Goal: Task Accomplishment & Management: Manage account settings

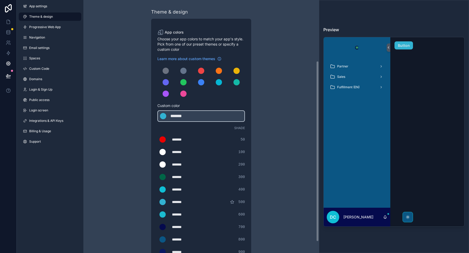
scroll to position [85, 0]
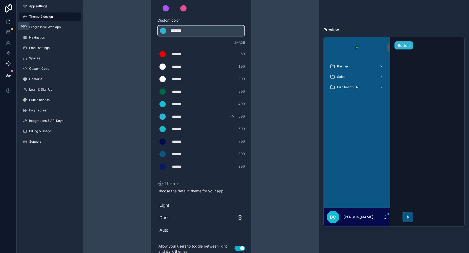
click at [7, 24] on icon at bounding box center [8, 21] width 5 height 5
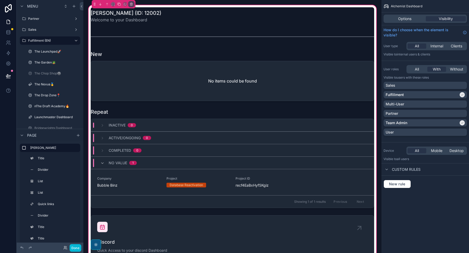
click at [65, 250] on div "Done" at bounding box center [70, 248] width 21 height 8
click at [65, 250] on icon at bounding box center [65, 248] width 4 height 4
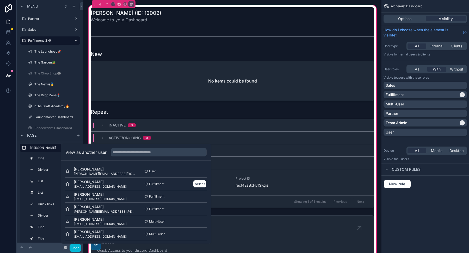
scroll to position [26, 0]
click at [199, 208] on button "Select" at bounding box center [200, 209] width 14 height 8
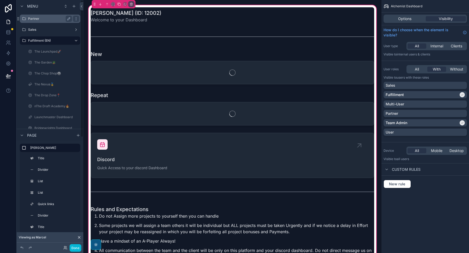
click at [43, 19] on label "Partner" at bounding box center [49, 19] width 42 height 4
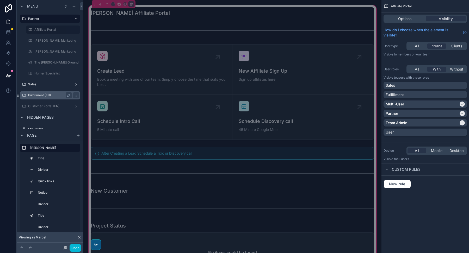
click at [36, 94] on label "Fulfillment (EN)" at bounding box center [49, 95] width 42 height 4
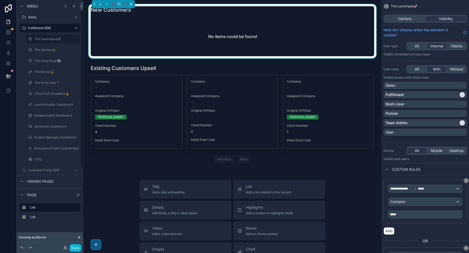
scroll to position [15, 0]
click at [44, 154] on div "COO" at bounding box center [53, 157] width 38 height 6
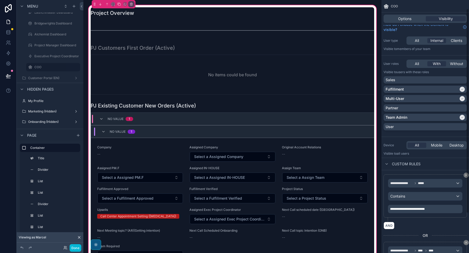
scroll to position [2, 0]
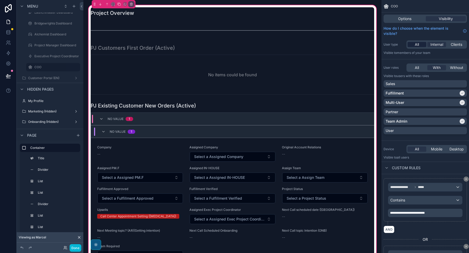
click at [417, 42] on span "All" at bounding box center [417, 44] width 4 height 5
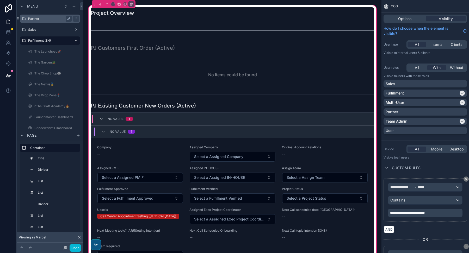
click at [45, 21] on div "Partner" at bounding box center [50, 19] width 44 height 6
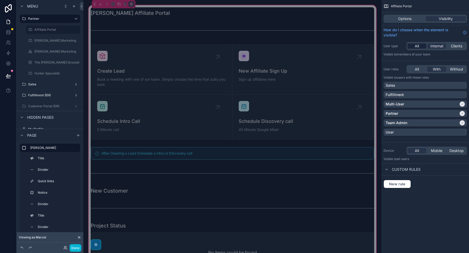
click at [414, 46] on div "All" at bounding box center [416, 46] width 19 height 5
click at [77, 250] on button "Done" at bounding box center [76, 248] width 12 height 8
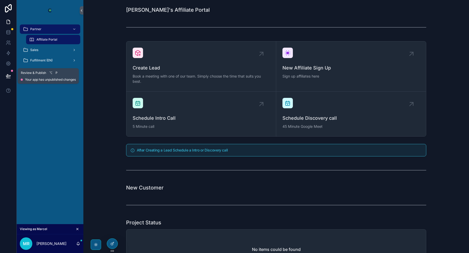
click at [8, 74] on icon at bounding box center [8, 75] width 5 height 5
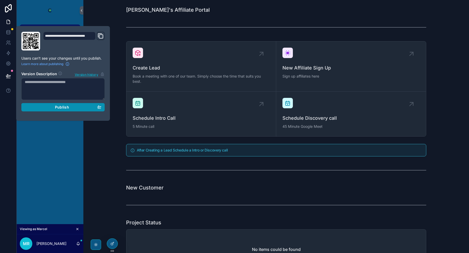
click at [50, 107] on div "Publish" at bounding box center [63, 107] width 77 height 5
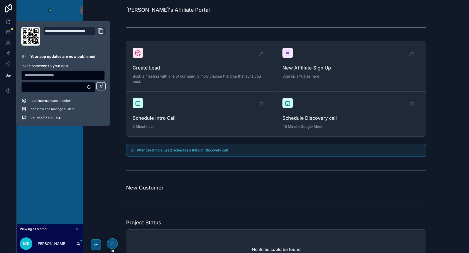
click at [53, 129] on div "Partner Affiliate Portal Sales Fulfillment (EN)" at bounding box center [50, 122] width 67 height 203
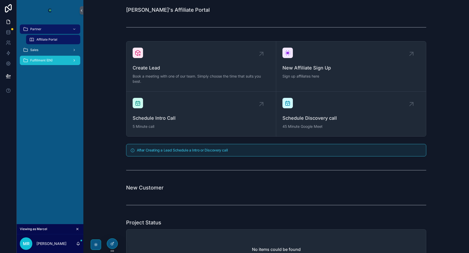
click at [40, 61] on span "Fulfillment (EN)" at bounding box center [41, 60] width 22 height 4
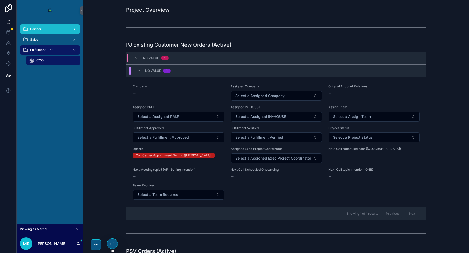
click at [44, 27] on div "Partner" at bounding box center [50, 29] width 54 height 8
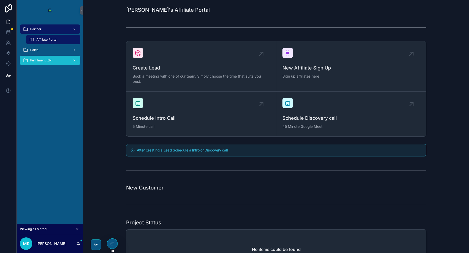
click at [49, 59] on span "Fulfillment (EN)" at bounding box center [41, 60] width 22 height 4
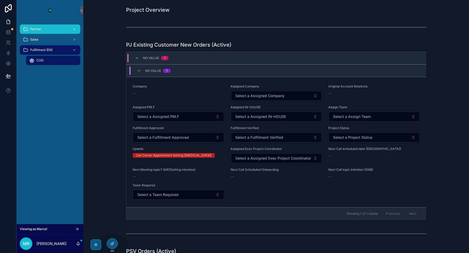
click at [46, 29] on div "Partner" at bounding box center [50, 29] width 54 height 8
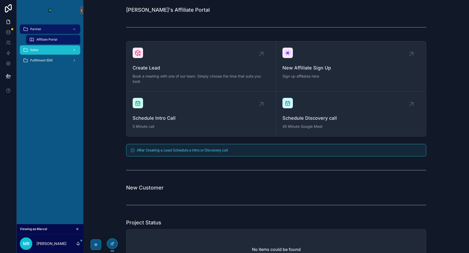
click at [32, 45] on link "Sales" at bounding box center [50, 49] width 60 height 9
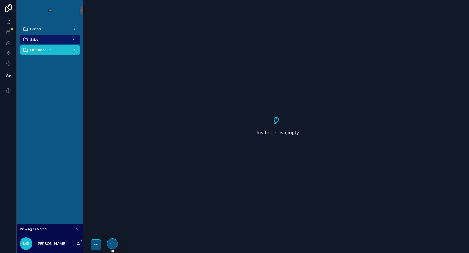
click at [34, 51] on span "Fulfillment (EN)" at bounding box center [41, 50] width 22 height 4
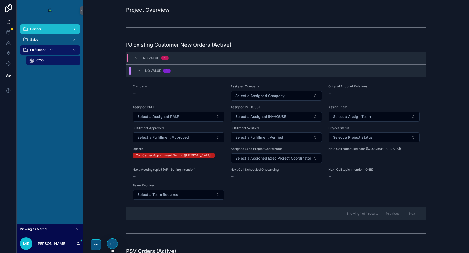
click at [37, 27] on span "Partner" at bounding box center [35, 29] width 11 height 4
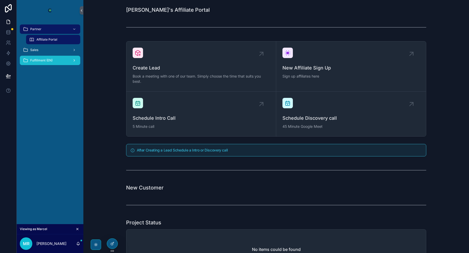
click at [56, 61] on div "Fulfillment (EN)" at bounding box center [50, 60] width 54 height 8
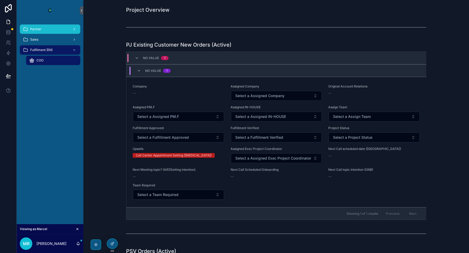
click at [52, 27] on div "Partner" at bounding box center [50, 29] width 54 height 8
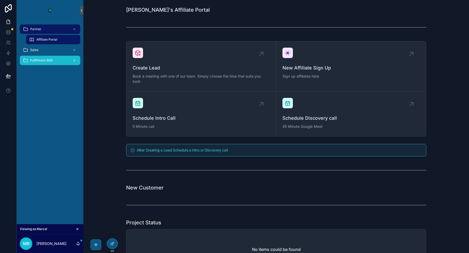
click at [35, 57] on div "Fulfillment (EN)" at bounding box center [50, 60] width 54 height 8
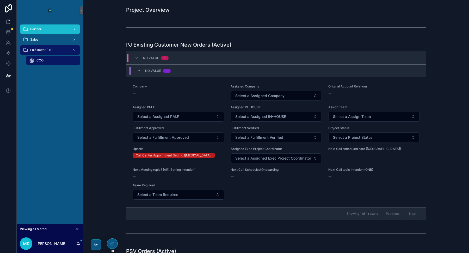
click at [38, 26] on div "Partner" at bounding box center [50, 29] width 54 height 8
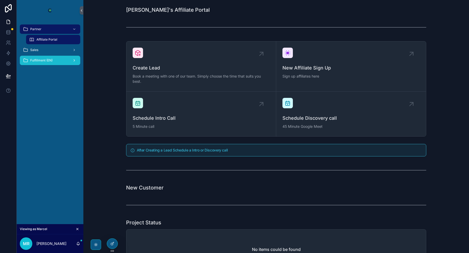
click at [43, 62] on span "Fulfillment (EN)" at bounding box center [41, 60] width 22 height 4
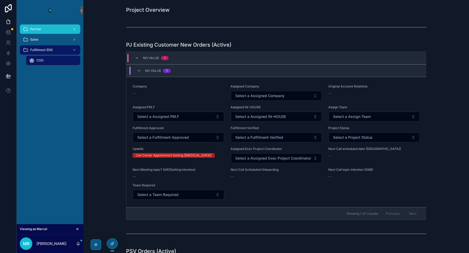
click at [48, 27] on div "Partner" at bounding box center [50, 29] width 54 height 8
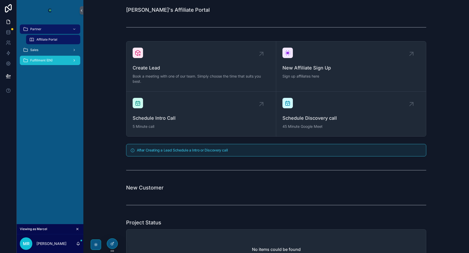
click at [39, 57] on div "Fulfillment (EN)" at bounding box center [50, 60] width 54 height 8
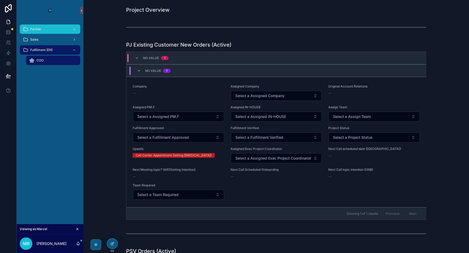
click at [36, 28] on span "Partner" at bounding box center [35, 29] width 11 height 4
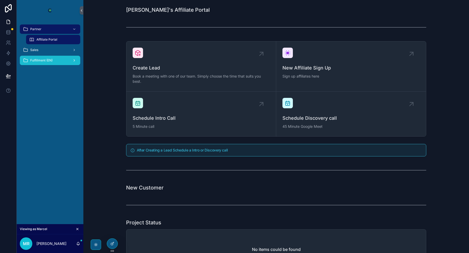
click at [35, 60] on span "Fulfillment (EN)" at bounding box center [41, 60] width 22 height 4
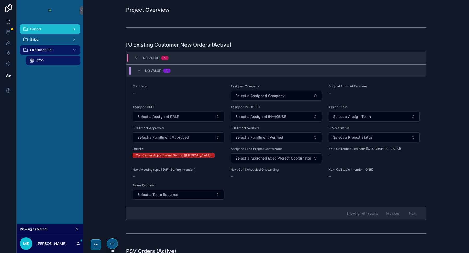
click at [40, 28] on span "Partner" at bounding box center [35, 29] width 11 height 4
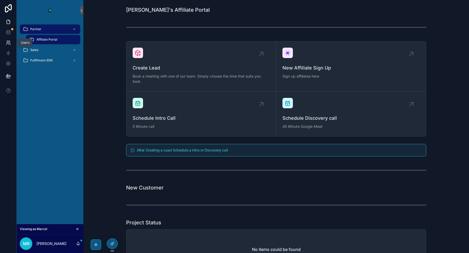
click at [10, 39] on link at bounding box center [8, 43] width 16 height 10
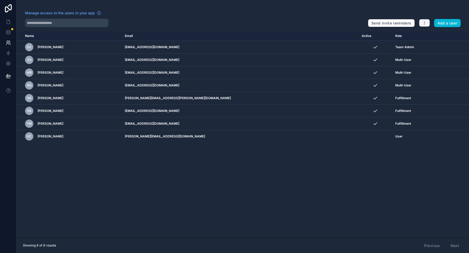
click at [426, 23] on icon "button" at bounding box center [424, 23] width 4 height 4
click at [434, 38] on link "Manage roles" at bounding box center [437, 35] width 36 height 8
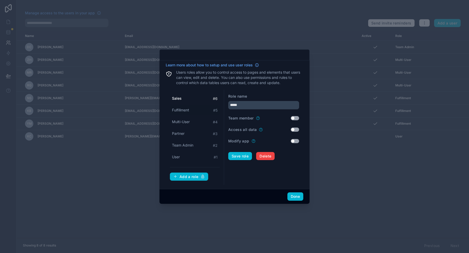
click at [187, 111] on span "Fulfillment" at bounding box center [180, 110] width 17 height 5
click at [187, 121] on span "Multi-User" at bounding box center [181, 121] width 18 height 5
type input "**********"
click at [294, 129] on button "Use setting" at bounding box center [295, 130] width 8 height 4
click at [235, 157] on button "Save role" at bounding box center [240, 156] width 24 height 8
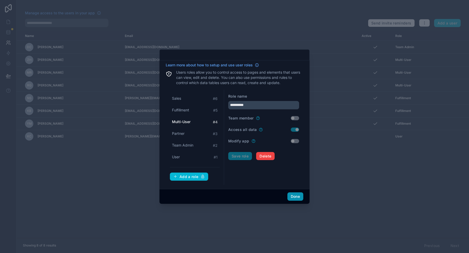
click at [298, 194] on button "Done" at bounding box center [295, 197] width 16 height 8
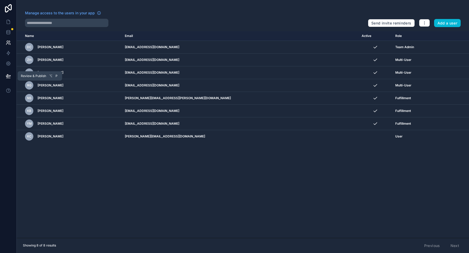
click at [5, 75] on button at bounding box center [8, 76] width 11 height 15
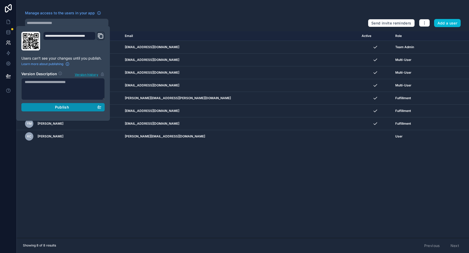
click at [54, 107] on div "Publish" at bounding box center [63, 107] width 77 height 5
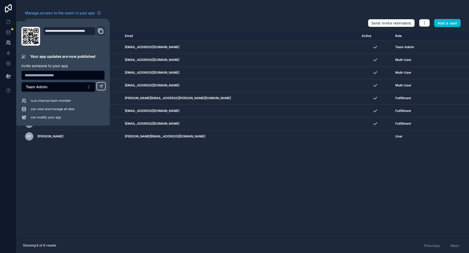
click at [51, 160] on div "Name Email Active Role userTable.email DC Derick Clark contact@contractorautoma…" at bounding box center [243, 134] width 452 height 207
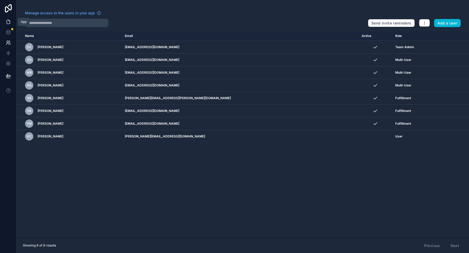
click at [8, 22] on icon at bounding box center [8, 21] width 5 height 5
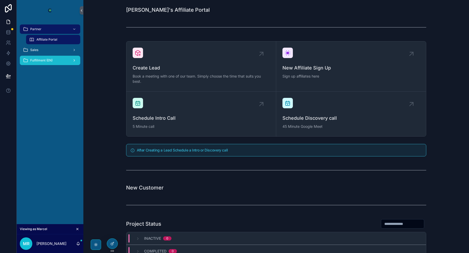
click at [45, 60] on span "Fulfillment (EN)" at bounding box center [41, 60] width 22 height 4
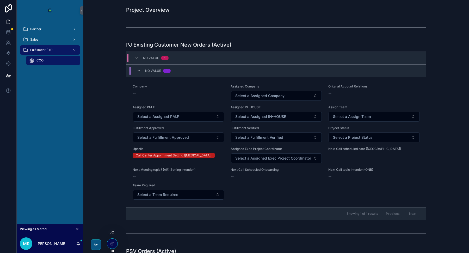
click at [110, 242] on div at bounding box center [112, 244] width 10 height 10
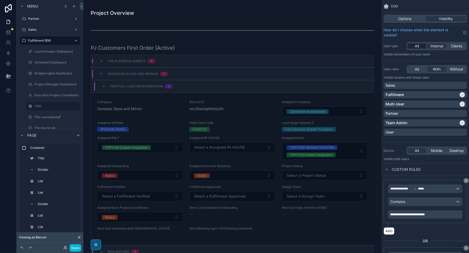
click at [418, 46] on span "All" at bounding box center [417, 46] width 4 height 5
click at [37, 20] on label "Partner" at bounding box center [49, 19] width 42 height 4
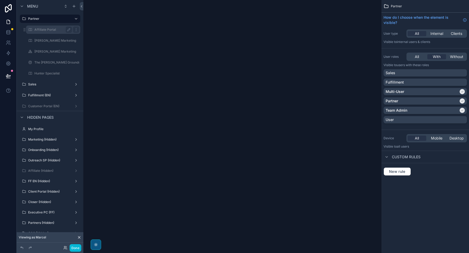
click at [41, 30] on label "Affiliate Portal" at bounding box center [51, 30] width 35 height 4
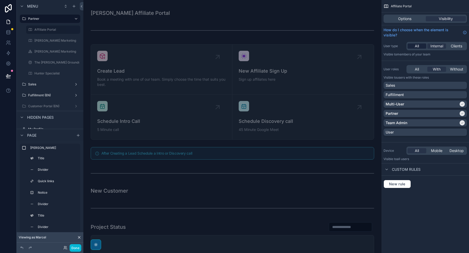
click at [413, 46] on div "All" at bounding box center [416, 46] width 19 height 5
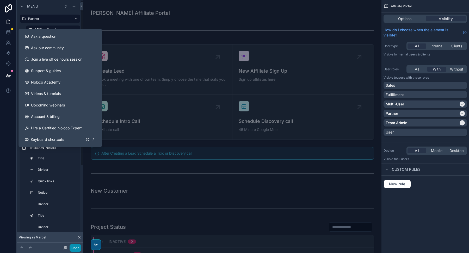
click at [75, 248] on button "Done" at bounding box center [76, 248] width 12 height 8
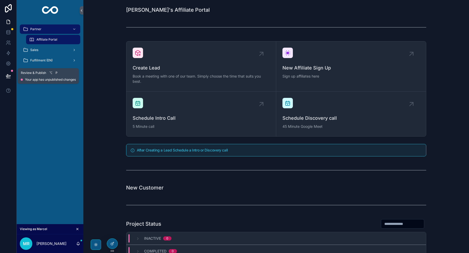
click at [8, 76] on icon at bounding box center [8, 75] width 5 height 5
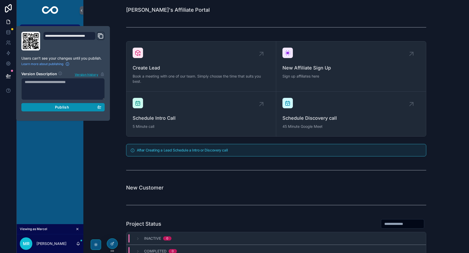
click at [49, 109] on div "Publish" at bounding box center [63, 107] width 77 height 5
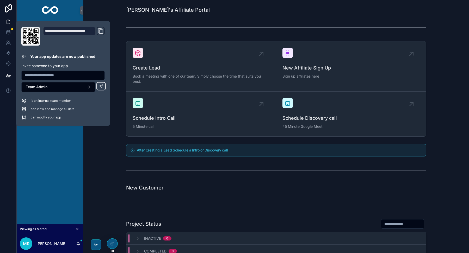
click at [51, 174] on div "Partner Affiliate Portal Sales Fulfillment (EN)" at bounding box center [50, 122] width 67 height 203
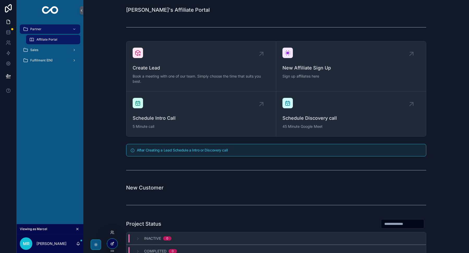
click at [111, 243] on icon at bounding box center [112, 244] width 4 height 4
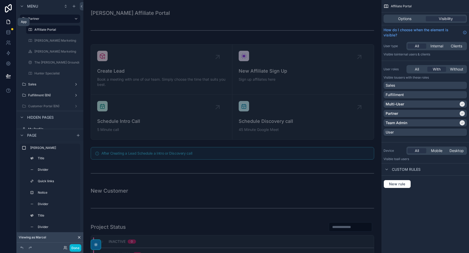
click at [10, 20] on icon at bounding box center [8, 21] width 5 height 5
click at [7, 41] on icon at bounding box center [8, 42] width 2 height 2
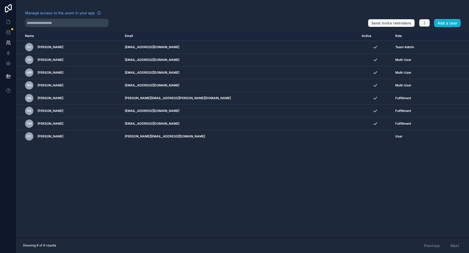
click at [425, 22] on icon "button" at bounding box center [424, 23] width 4 height 4
click at [429, 35] on link "Manage roles" at bounding box center [437, 35] width 36 height 8
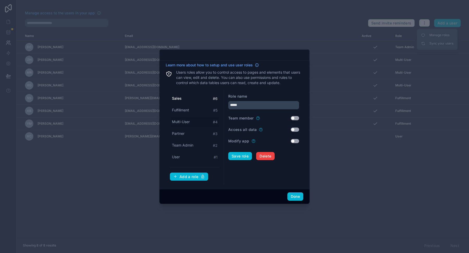
click at [191, 122] on div "Multi-User # 4" at bounding box center [195, 122] width 50 height 10
type input "**********"
click at [294, 130] on button "Use setting" at bounding box center [295, 130] width 8 height 4
click at [246, 157] on button "Save role" at bounding box center [240, 156] width 24 height 8
click at [298, 196] on button "Done" at bounding box center [295, 197] width 16 height 8
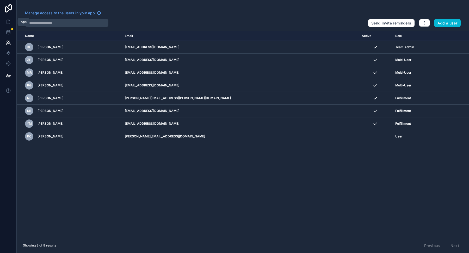
click at [6, 22] on icon at bounding box center [8, 21] width 5 height 5
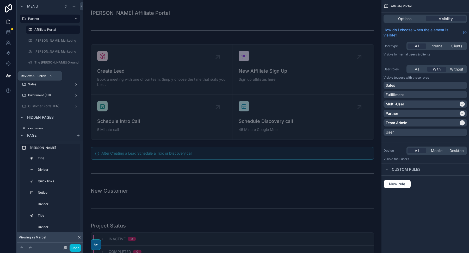
click at [10, 73] on icon at bounding box center [8, 75] width 5 height 5
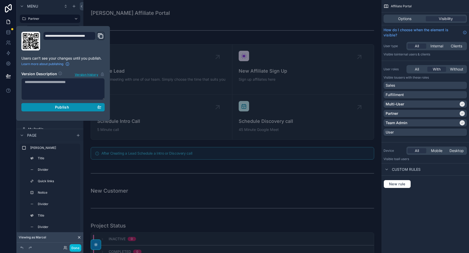
click at [55, 105] on span "Publish" at bounding box center [62, 107] width 14 height 5
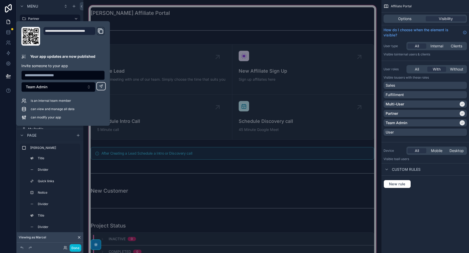
drag, startPoint x: 86, startPoint y: 95, endPoint x: 147, endPoint y: 32, distance: 87.7
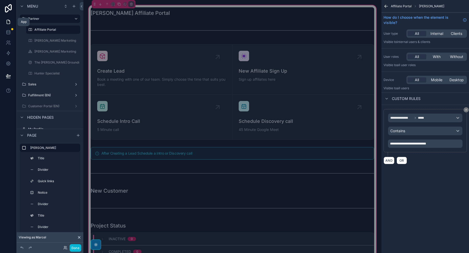
click at [8, 26] on link at bounding box center [8, 22] width 16 height 10
click at [65, 246] on icon at bounding box center [65, 248] width 4 height 4
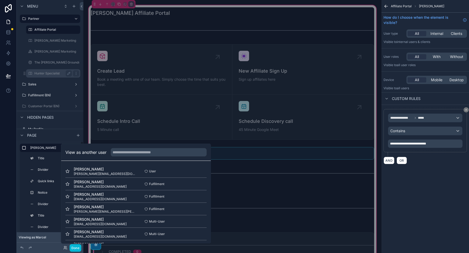
click at [45, 44] on div "Romero Marketing" at bounding box center [53, 40] width 52 height 8
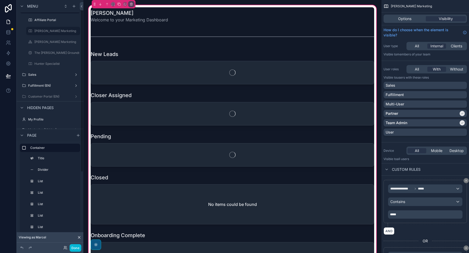
scroll to position [13, 0]
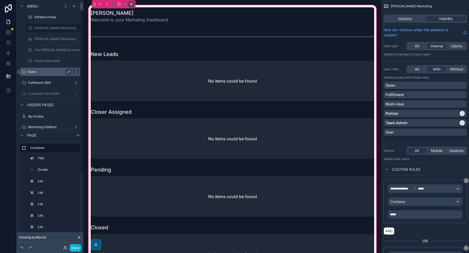
click at [44, 71] on label "Sales" at bounding box center [49, 72] width 42 height 4
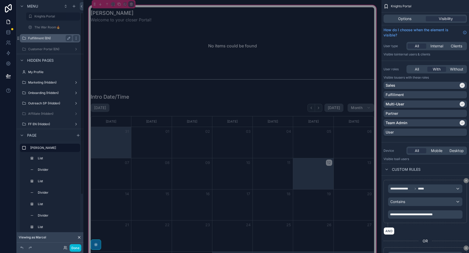
scroll to position [9, 0]
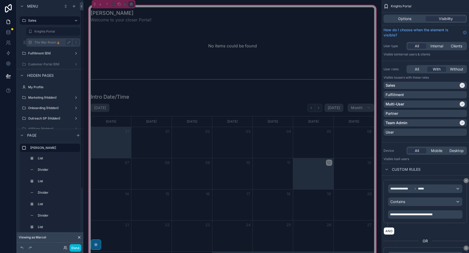
click at [41, 44] on label "The War Room🔥" at bounding box center [51, 42] width 35 height 4
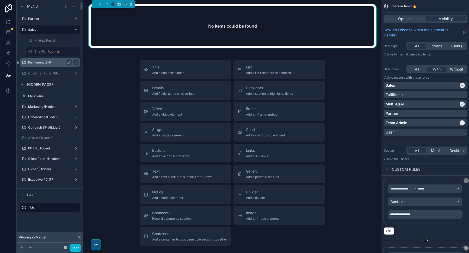
scroll to position [12, 0]
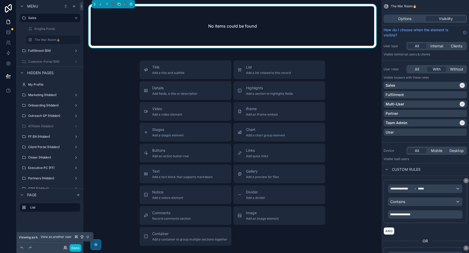
click at [65, 247] on icon at bounding box center [65, 248] width 4 height 4
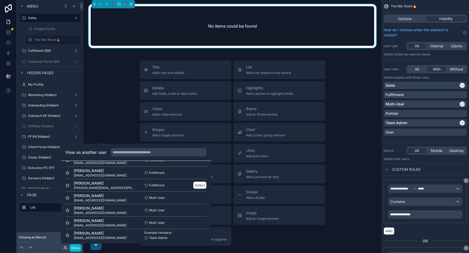
scroll to position [26, 0]
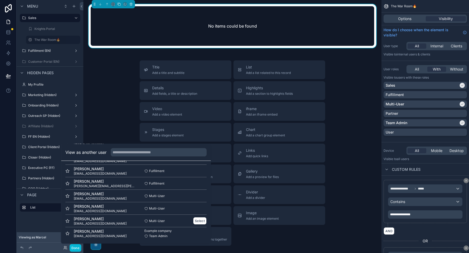
click at [94, 222] on span "[EMAIL_ADDRESS][DOMAIN_NAME]" at bounding box center [100, 223] width 53 height 4
click at [195, 221] on button "Select" at bounding box center [200, 221] width 14 height 8
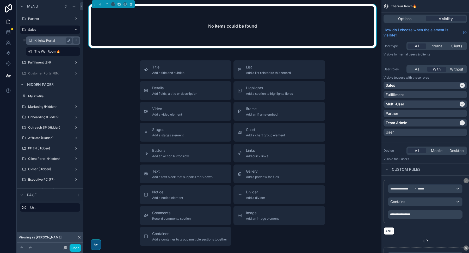
click at [51, 42] on label "Knights Portal" at bounding box center [51, 41] width 35 height 4
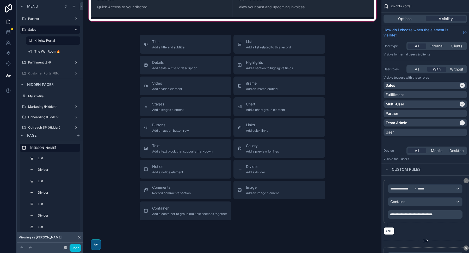
scroll to position [2116, 0]
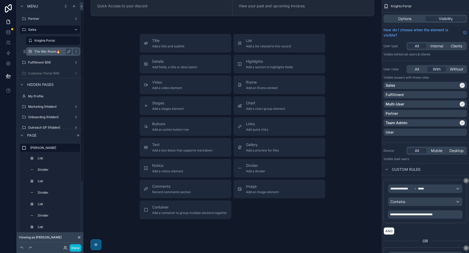
click at [47, 52] on label "The War Room🔥" at bounding box center [51, 51] width 35 height 4
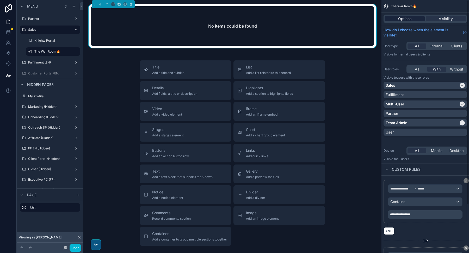
click at [400, 20] on span "Options" at bounding box center [404, 18] width 13 height 5
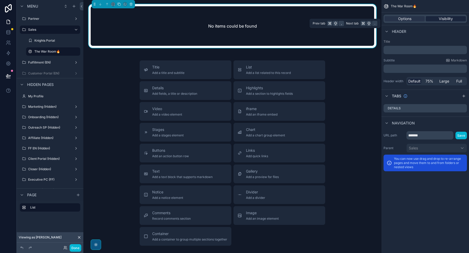
click at [442, 18] on span "Visibility" at bounding box center [446, 18] width 14 height 5
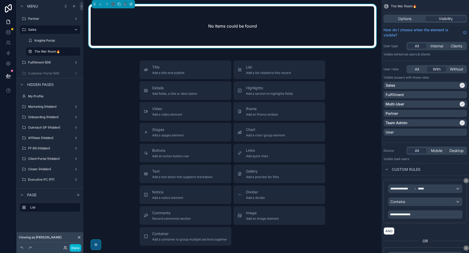
click at [307, 33] on div "No items could be found" at bounding box center [232, 26] width 283 height 40
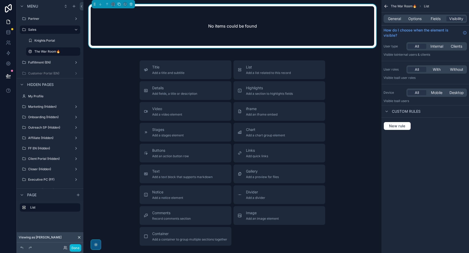
click at [322, 25] on div "No items could be found" at bounding box center [232, 26] width 283 height 40
click at [437, 70] on span "With" at bounding box center [437, 69] width 8 height 5
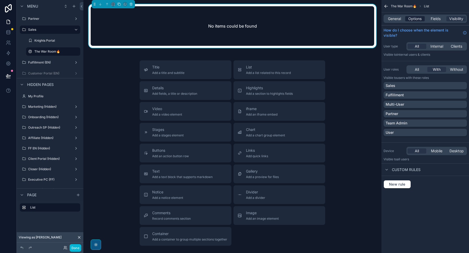
click at [414, 21] on span "Options" at bounding box center [414, 18] width 13 height 5
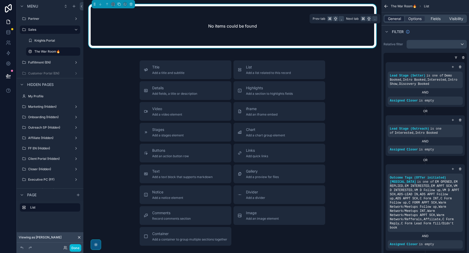
click at [398, 20] on span "General" at bounding box center [394, 18] width 13 height 5
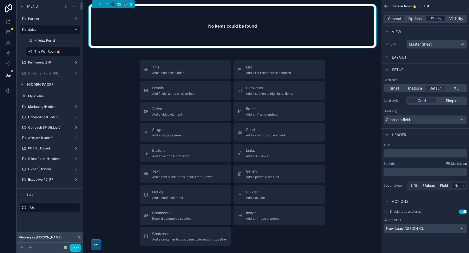
click at [433, 21] on span "Fields" at bounding box center [436, 18] width 10 height 5
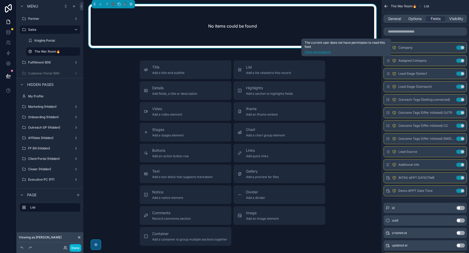
click at [329, 52] on link "View permissions" at bounding box center [346, 52] width 83 height 4
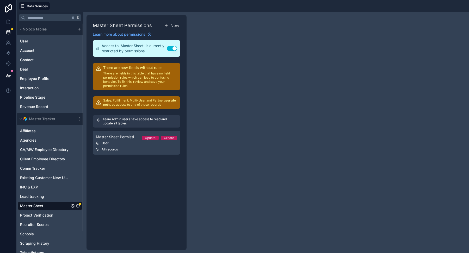
click at [172, 48] on button "Use setting" at bounding box center [172, 48] width 10 height 5
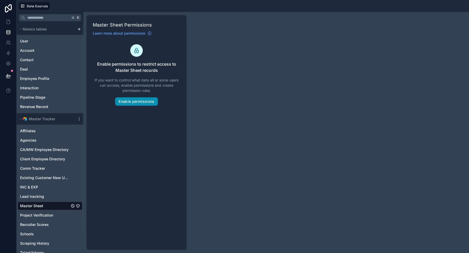
click at [140, 101] on button "Enable permissions" at bounding box center [136, 101] width 42 height 8
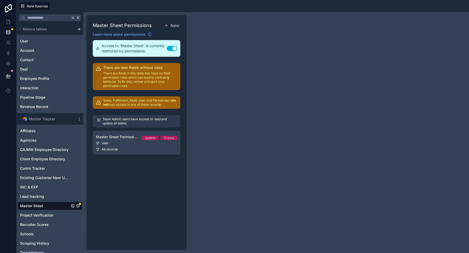
click at [171, 48] on button "Use setting" at bounding box center [172, 48] width 10 height 5
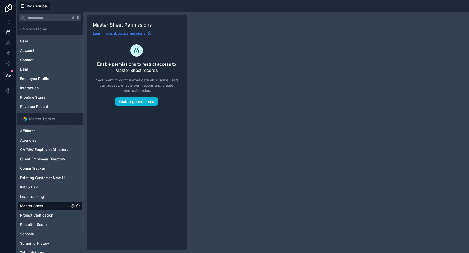
click at [140, 33] on span "Learn more about permissions" at bounding box center [119, 33] width 53 height 5
click at [140, 102] on button "Enable permissions" at bounding box center [136, 101] width 42 height 8
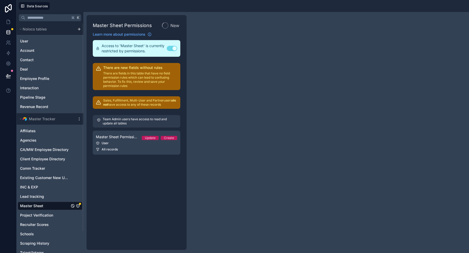
click at [299, 84] on div "Master Sheet Permissions New Learn more about permissions Access to 'Master She…" at bounding box center [276, 132] width 386 height 241
click at [79, 205] on icon "Master Sheet" at bounding box center [77, 206] width 3 height 3
click at [78, 205] on icon "Master Sheet" at bounding box center [78, 206] width 4 height 4
click at [59, 206] on link "Master Sheet" at bounding box center [44, 205] width 49 height 5
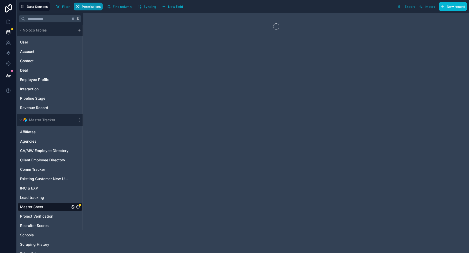
click at [88, 9] on button "Permissions" at bounding box center [88, 7] width 29 height 8
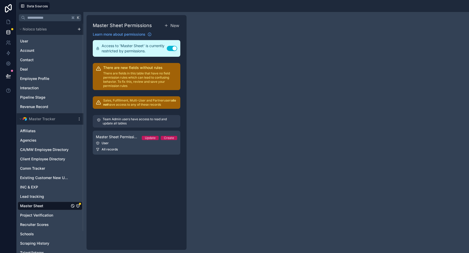
click at [170, 48] on button "Use setting" at bounding box center [172, 48] width 10 height 5
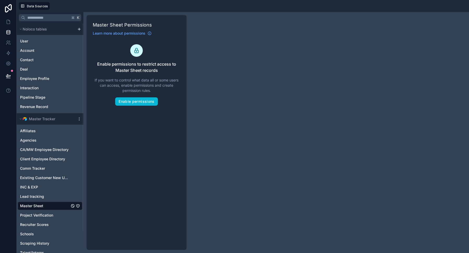
click at [50, 206] on link "Master Sheet" at bounding box center [44, 205] width 49 height 5
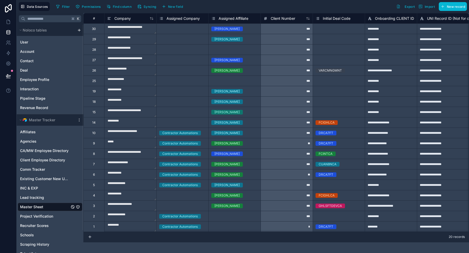
click at [78, 208] on icon "Master Sheet" at bounding box center [78, 207] width 4 height 4
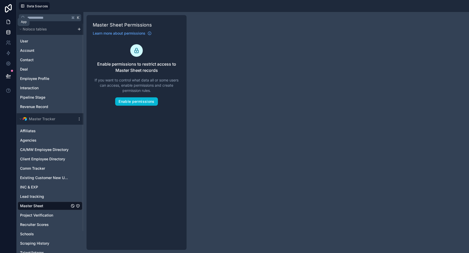
click at [8, 24] on icon at bounding box center [8, 21] width 5 height 5
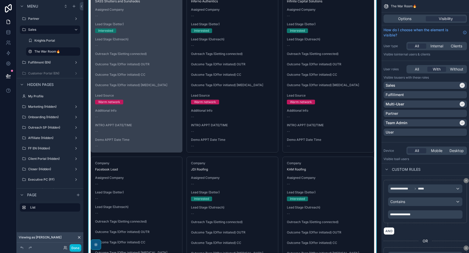
scroll to position [18, 0]
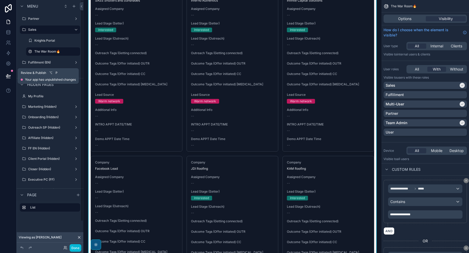
click at [8, 75] on icon at bounding box center [8, 75] width 5 height 5
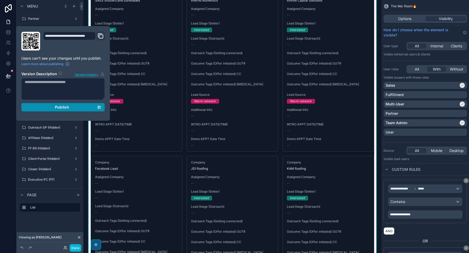
click at [50, 106] on div "Publish" at bounding box center [63, 107] width 77 height 5
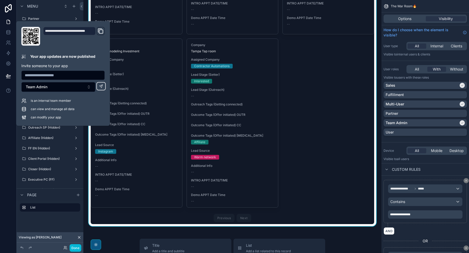
scroll to position [317, 0]
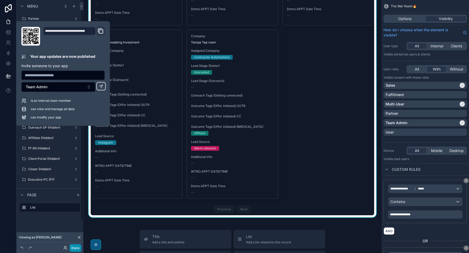
click at [76, 249] on button "Done" at bounding box center [76, 248] width 12 height 8
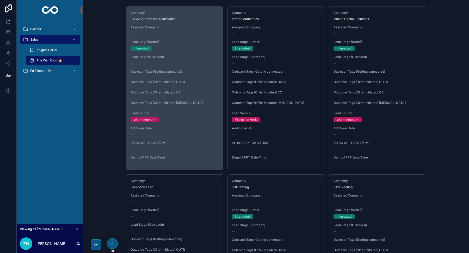
click at [172, 65] on div "--" at bounding box center [175, 63] width 88 height 4
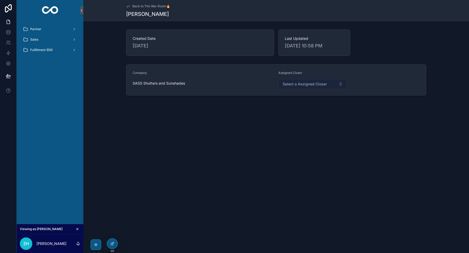
click at [285, 87] on button "Select a Assigned Closer" at bounding box center [312, 84] width 69 height 10
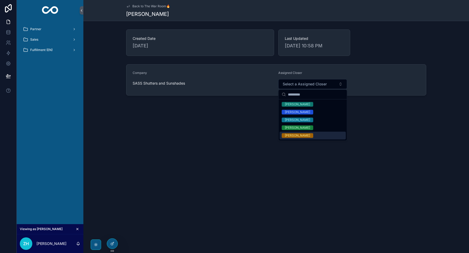
click at [205, 112] on div "Back to The War Room🔥 [PERSON_NAME] Created Date [DATE] Last Updated [DATE] 10:…" at bounding box center [276, 65] width 386 height 131
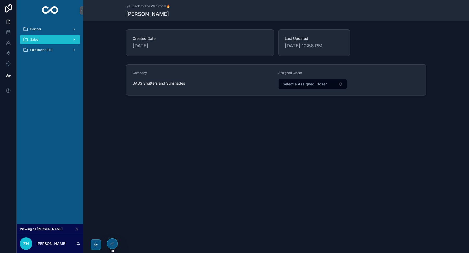
click at [39, 37] on div "Sales" at bounding box center [50, 39] width 54 height 8
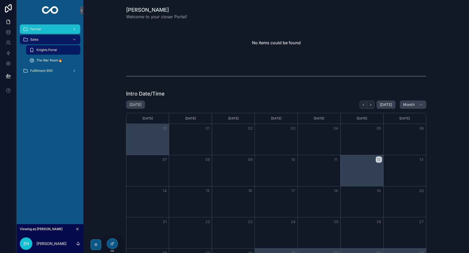
click at [46, 29] on div "Partner" at bounding box center [50, 29] width 54 height 8
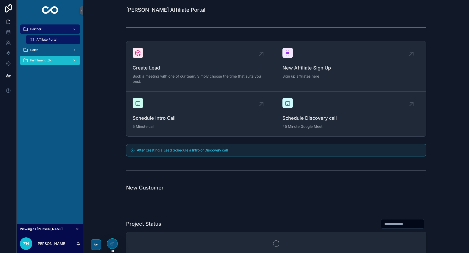
click at [45, 60] on span "Fulfillment (EN)" at bounding box center [41, 60] width 22 height 4
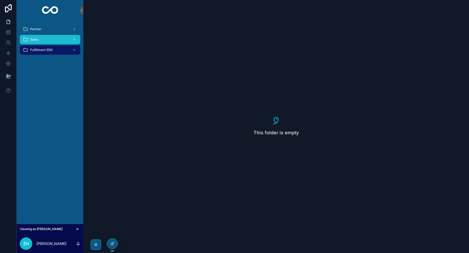
click at [44, 35] on div "Sales" at bounding box center [50, 39] width 54 height 8
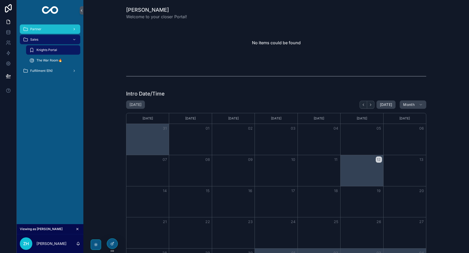
click at [44, 31] on div "Partner" at bounding box center [50, 29] width 54 height 8
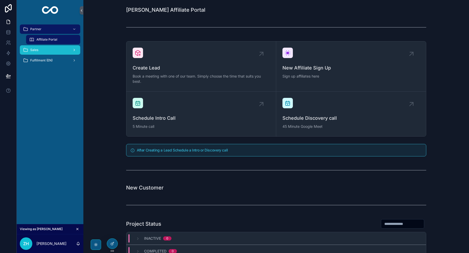
click at [49, 51] on div "Sales" at bounding box center [50, 50] width 54 height 8
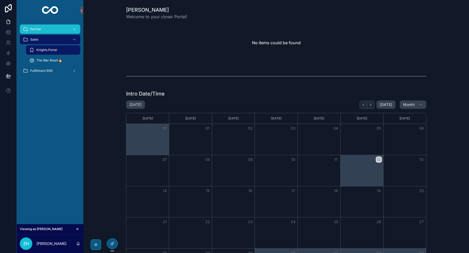
click at [38, 28] on span "Partner" at bounding box center [35, 29] width 11 height 4
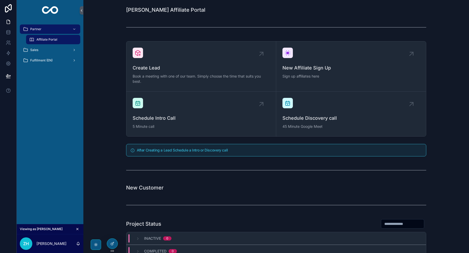
click at [47, 40] on span "Affiliate Portal" at bounding box center [46, 40] width 21 height 4
click at [44, 50] on div "Sales" at bounding box center [50, 50] width 54 height 8
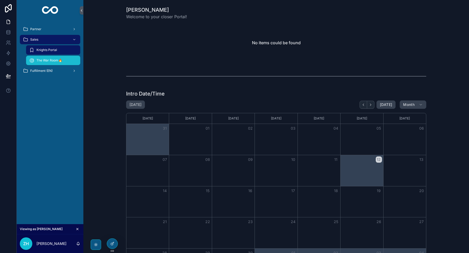
click at [59, 59] on span "The War Room🔥" at bounding box center [49, 60] width 26 height 4
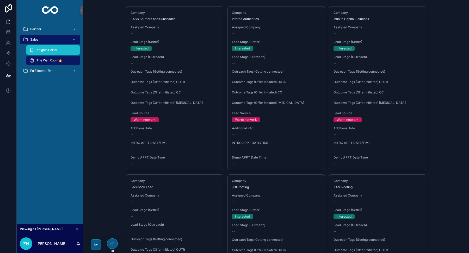
click at [57, 48] on span "Knights Portal" at bounding box center [46, 50] width 21 height 4
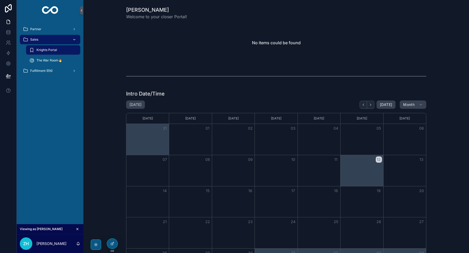
click at [53, 38] on div "Sales" at bounding box center [50, 39] width 54 height 8
click at [50, 30] on div "Partner" at bounding box center [50, 29] width 54 height 8
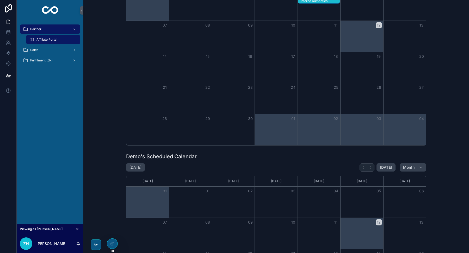
scroll to position [610, 0]
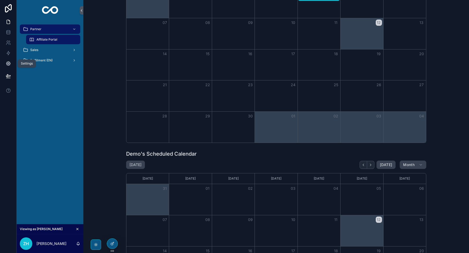
click at [9, 64] on icon at bounding box center [8, 63] width 1 height 1
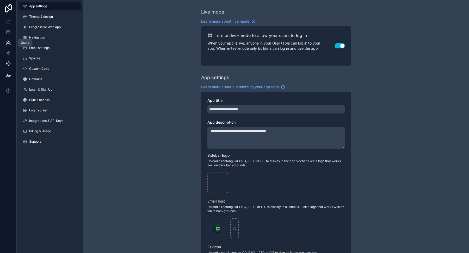
click at [8, 42] on icon at bounding box center [8, 42] width 5 height 5
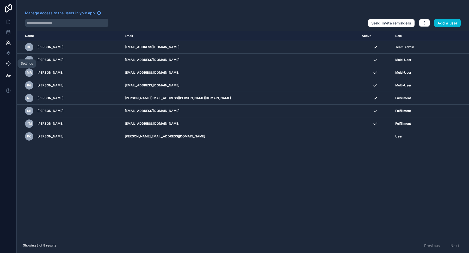
click at [8, 62] on icon at bounding box center [8, 64] width 4 height 4
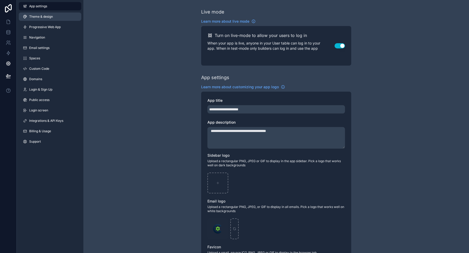
click at [40, 18] on span "Theme & design" at bounding box center [41, 17] width 24 height 4
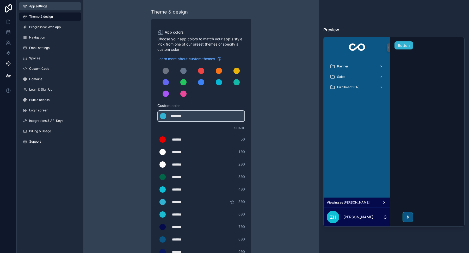
click at [30, 8] on span "App settings" at bounding box center [38, 6] width 18 height 4
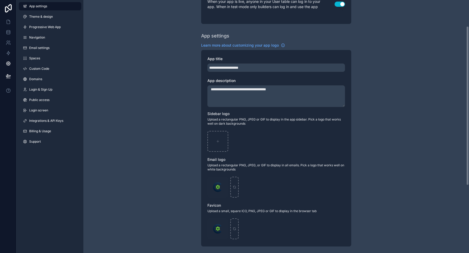
scroll to position [46, 0]
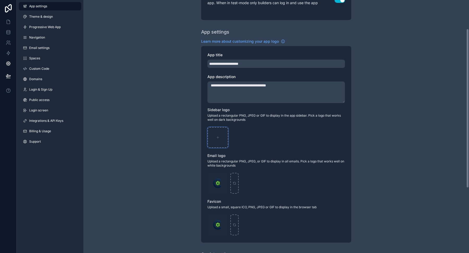
click at [216, 140] on div "scrollable content" at bounding box center [217, 137] width 21 height 21
click at [218, 140] on div "scrollable content" at bounding box center [217, 137] width 21 height 21
click at [219, 133] on div "scrollable content" at bounding box center [217, 137] width 21 height 21
type input "**********"
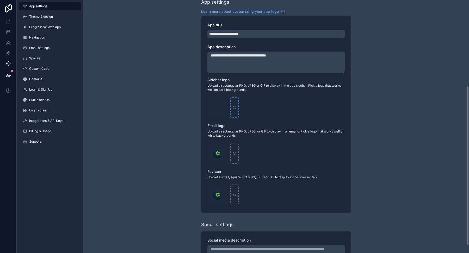
scroll to position [149, 0]
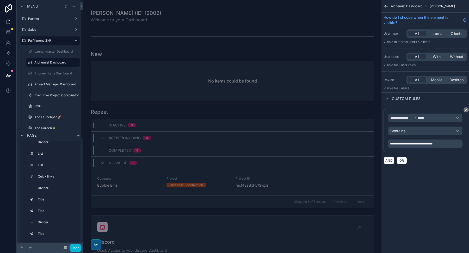
scroll to position [813, 0]
